Goal: Task Accomplishment & Management: Manage account settings

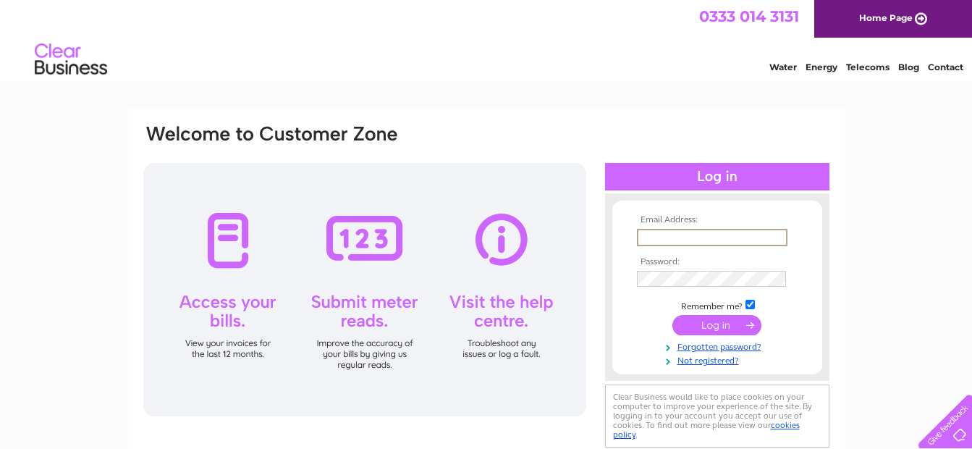
type input "[PERSON_NAME][EMAIL_ADDRESS][PERSON_NAME][DOMAIN_NAME]"
click at [717, 326] on input "submit" at bounding box center [716, 325] width 89 height 20
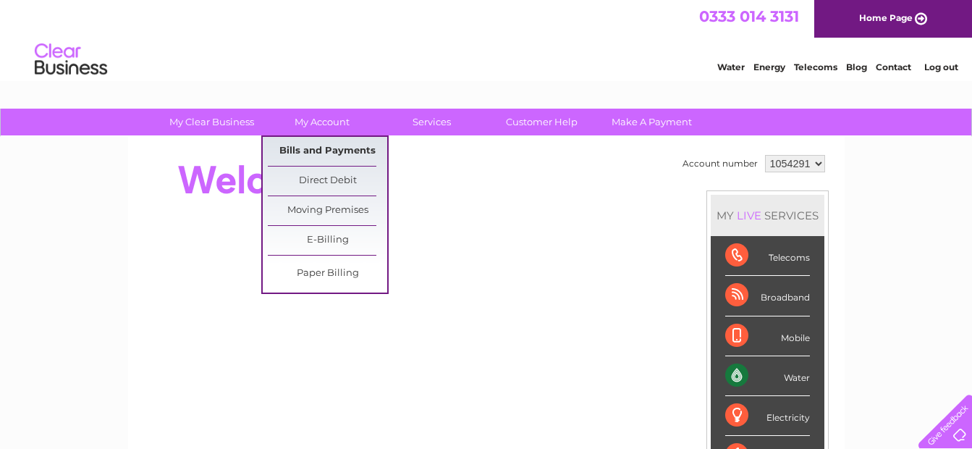
click at [316, 147] on link "Bills and Payments" at bounding box center [327, 151] width 119 height 29
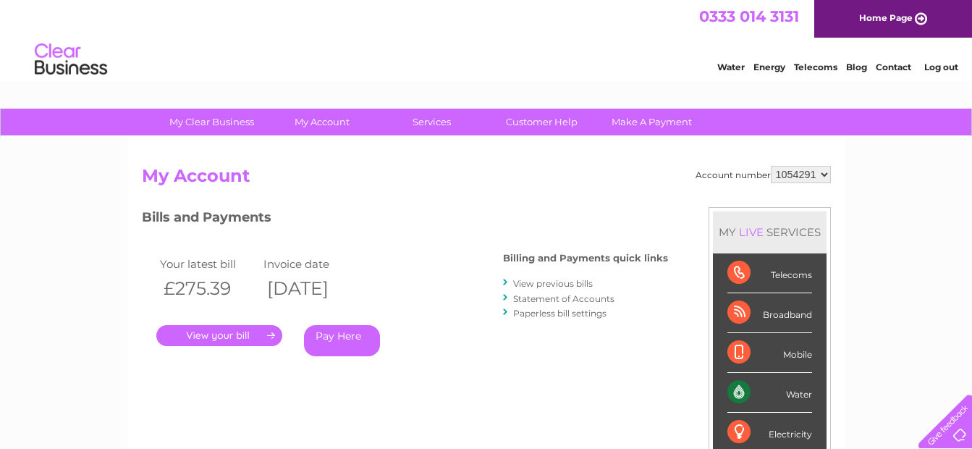
click at [217, 339] on link "." at bounding box center [219, 335] width 126 height 21
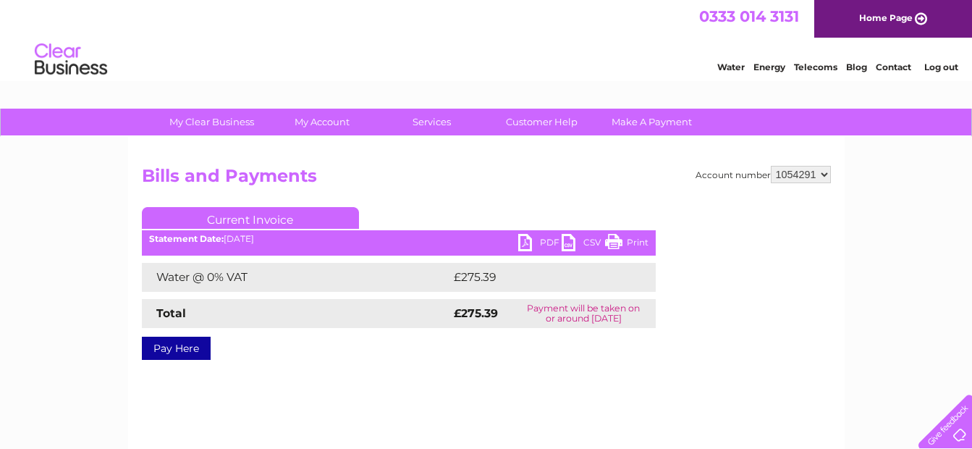
click at [547, 242] on link "PDF" at bounding box center [539, 244] width 43 height 21
click at [934, 67] on link "Log out" at bounding box center [941, 67] width 34 height 11
